Goal: Information Seeking & Learning: Learn about a topic

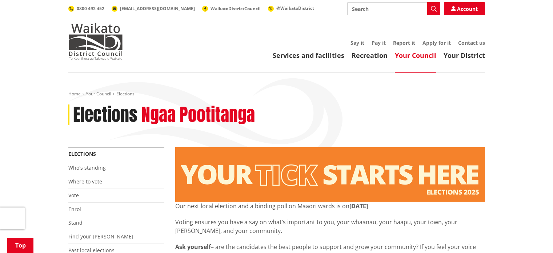
scroll to position [255, 0]
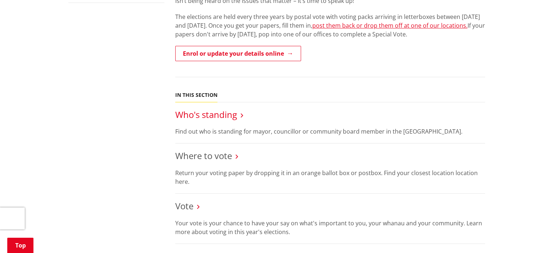
click at [228, 115] on link "Who's standing" at bounding box center [206, 114] width 62 height 12
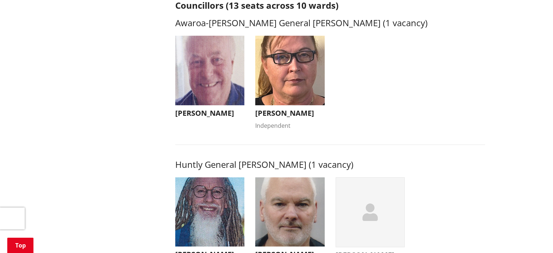
scroll to position [291, 0]
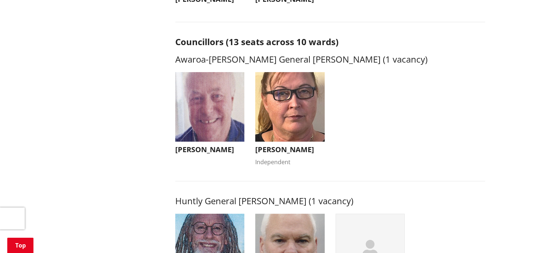
drag, startPoint x: 355, startPoint y: 40, endPoint x: 195, endPoint y: 62, distance: 161.5
click at [197, 61] on h3 "Awaroa-[PERSON_NAME] General [PERSON_NAME] (1 vacancy)" at bounding box center [330, 59] width 310 height 11
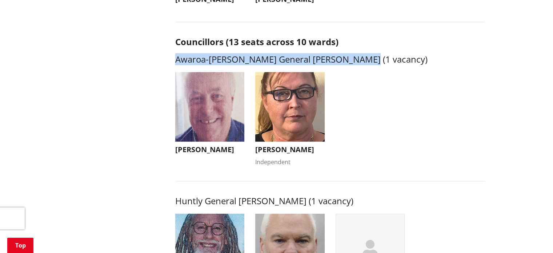
drag, startPoint x: 176, startPoint y: 62, endPoint x: 379, endPoint y: 60, distance: 203.4
click at [379, 60] on h3 "Awaroa-[PERSON_NAME] General [PERSON_NAME] (1 vacancy)" at bounding box center [330, 59] width 310 height 11
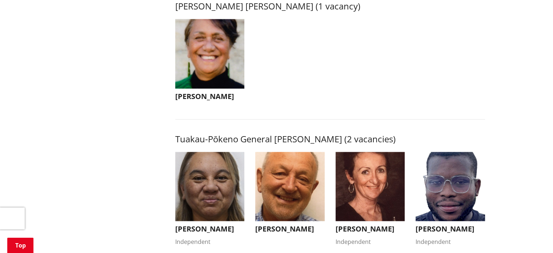
scroll to position [1164, 0]
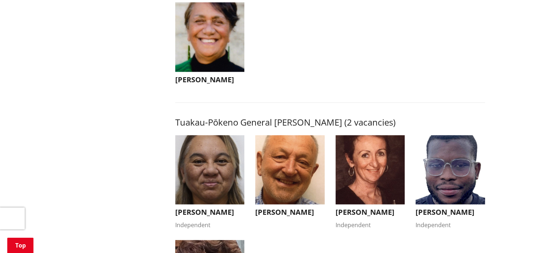
drag, startPoint x: 321, startPoint y: 100, endPoint x: 466, endPoint y: 69, distance: 148.0
click at [466, 69] on ul "[PERSON_NAME] [PERSON_NAME] [EMAIL_ADDRESS][DOMAIN_NAME] [PHONE_NUMBER] Who Am …" at bounding box center [330, 50] width 321 height 96
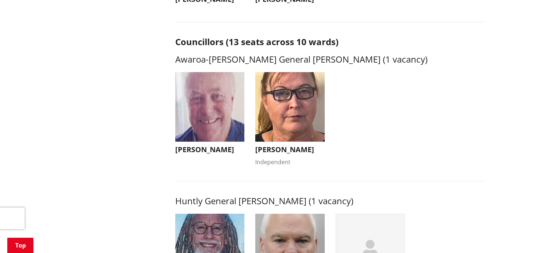
scroll to position [0, 0]
